Goal: Navigation & Orientation: Find specific page/section

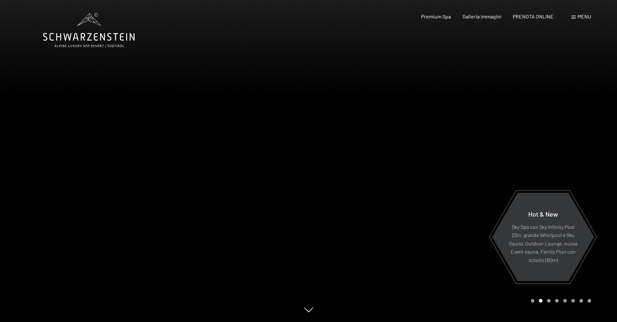
drag, startPoint x: 368, startPoint y: 237, endPoint x: 363, endPoint y: 233, distance: 5.5
click at [367, 237] on div at bounding box center [463, 161] width 309 height 322
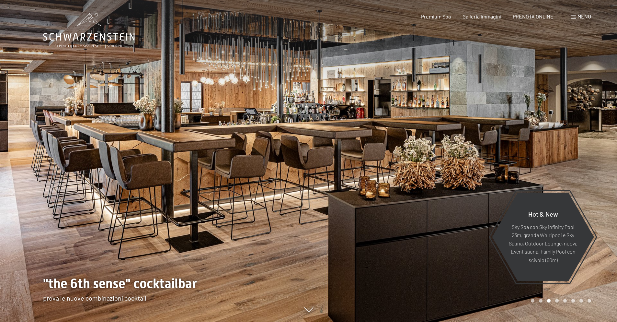
drag, startPoint x: 281, startPoint y: 234, endPoint x: 280, endPoint y: 228, distance: 6.2
click at [281, 233] on div at bounding box center [154, 161] width 309 height 322
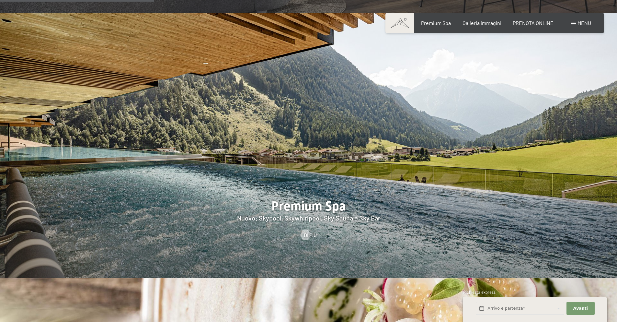
scroll to position [908, 0]
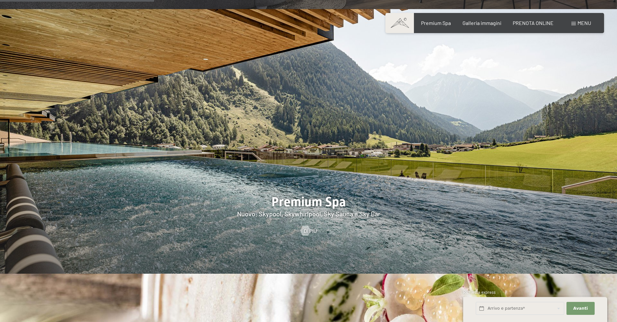
click at [321, 205] on div at bounding box center [308, 141] width 617 height 264
click at [320, 194] on div at bounding box center [308, 141] width 617 height 264
drag, startPoint x: 300, startPoint y: 185, endPoint x: 302, endPoint y: 199, distance: 13.8
click at [300, 187] on div at bounding box center [308, 141] width 617 height 264
click at [303, 226] on div at bounding box center [306, 231] width 6 height 10
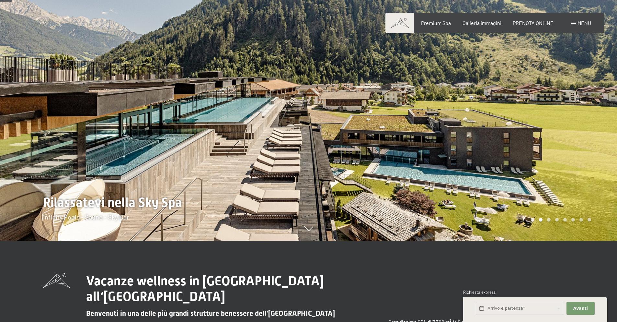
scroll to position [97, 0]
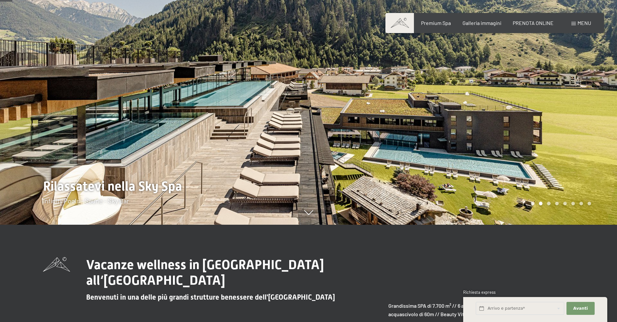
click at [546, 179] on div at bounding box center [463, 64] width 309 height 322
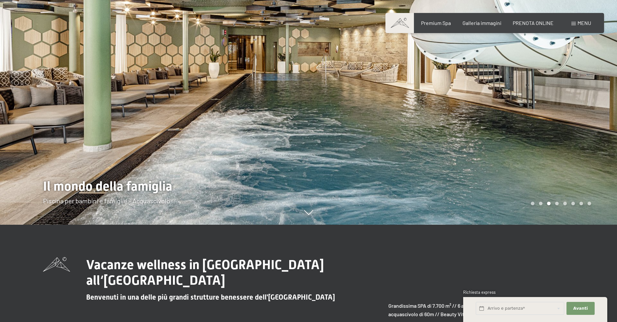
click at [540, 181] on div at bounding box center [463, 64] width 309 height 322
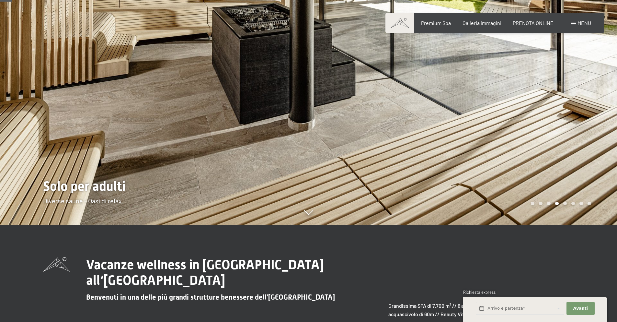
click at [540, 181] on div at bounding box center [463, 64] width 309 height 322
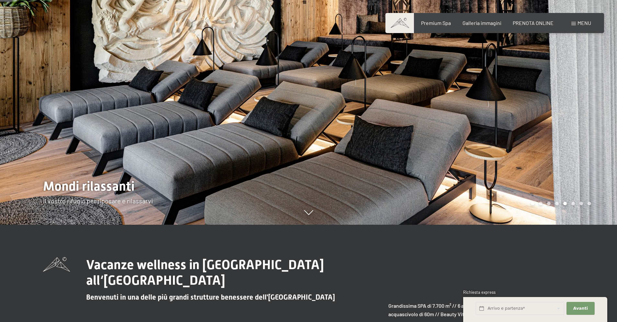
click at [539, 181] on div at bounding box center [463, 64] width 309 height 322
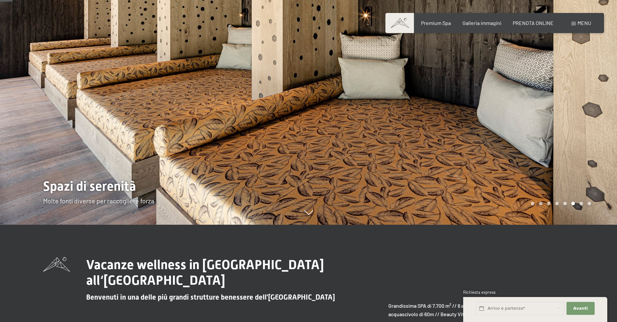
click at [538, 179] on div at bounding box center [463, 64] width 309 height 322
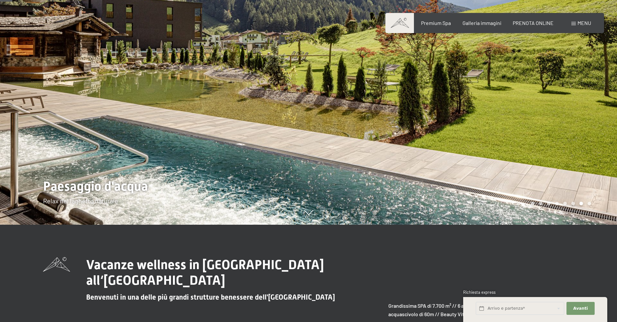
click at [565, 169] on div at bounding box center [463, 64] width 309 height 322
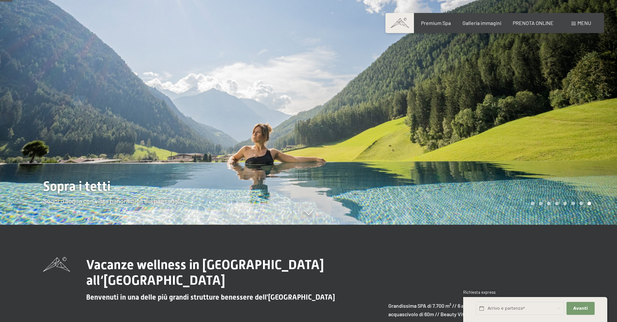
click at [550, 170] on div at bounding box center [463, 64] width 309 height 322
